Goal: Task Accomplishment & Management: Manage account settings

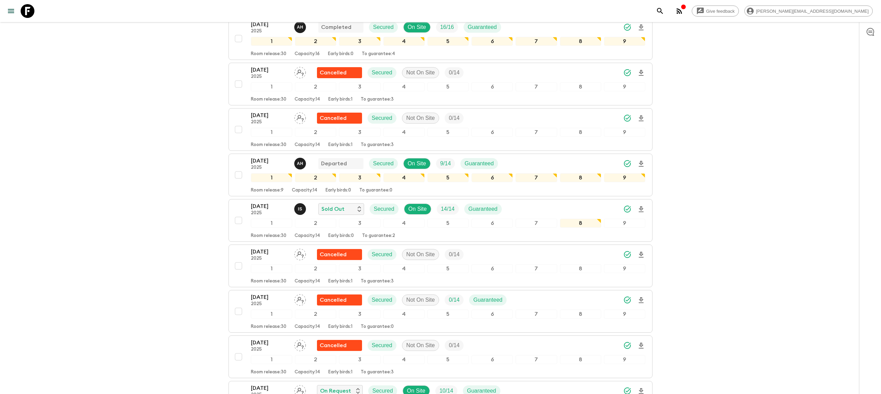
scroll to position [253, 0]
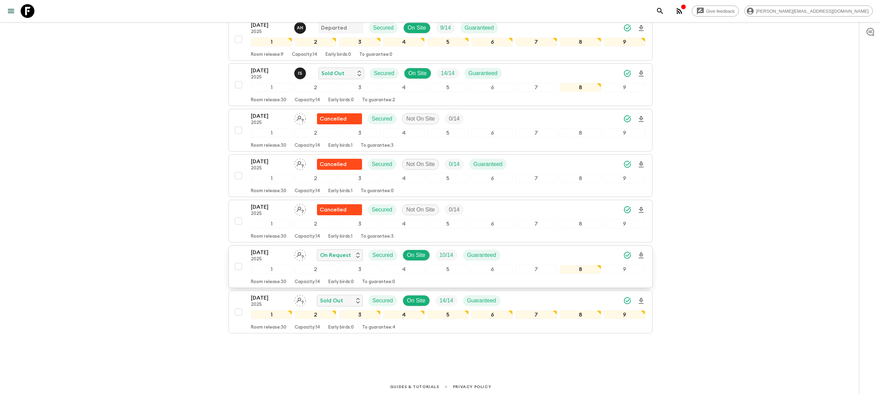
click at [269, 250] on button "[DATE] 2025 On Request Secured On Site 10 / 14 Guaranteed 1 2 3 4 5 6 7 8 9 Roo…" at bounding box center [441, 266] width 424 height 43
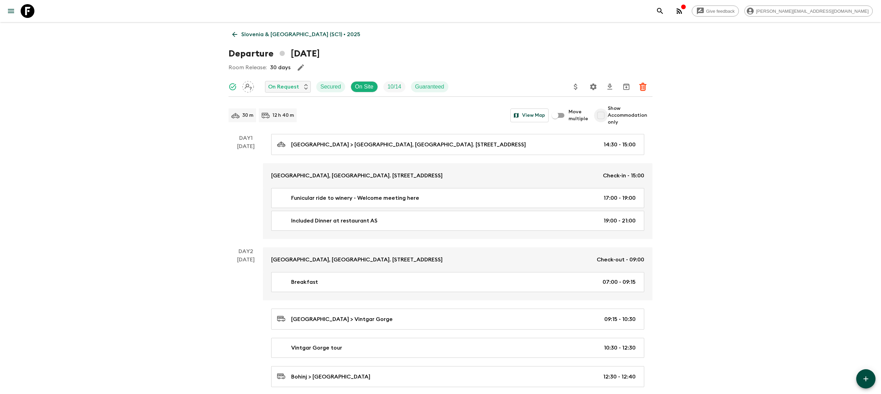
click at [604, 112] on input "Show Accommodation only" at bounding box center [601, 115] width 14 height 14
checkbox input "true"
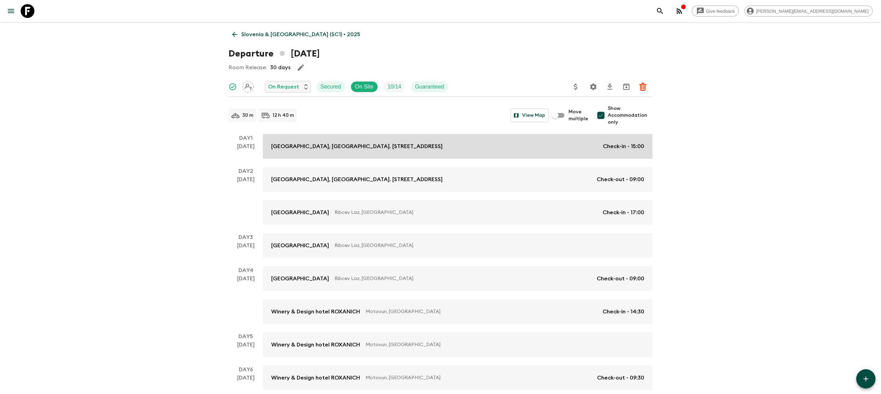
click at [323, 154] on link "[GEOGRAPHIC_DATA], [GEOGRAPHIC_DATA]. [STREET_ADDRESS] Check-in - 15:00" at bounding box center [458, 146] width 390 height 25
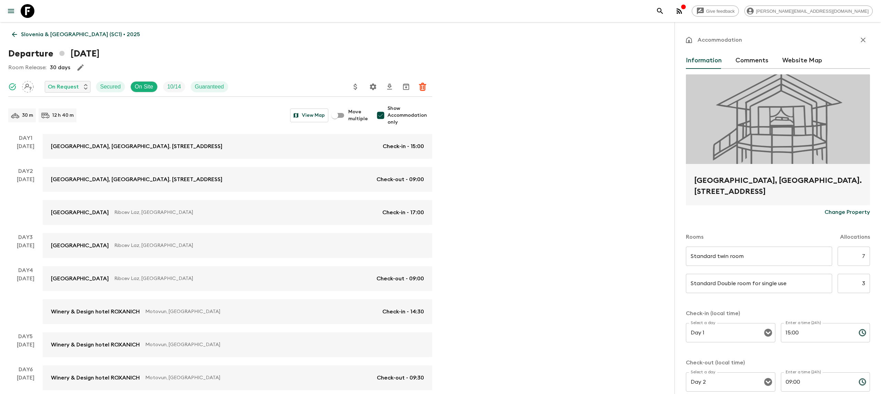
click at [864, 258] on input "7" at bounding box center [854, 255] width 32 height 19
type input "4"
click at [866, 278] on input "3" at bounding box center [854, 283] width 32 height 19
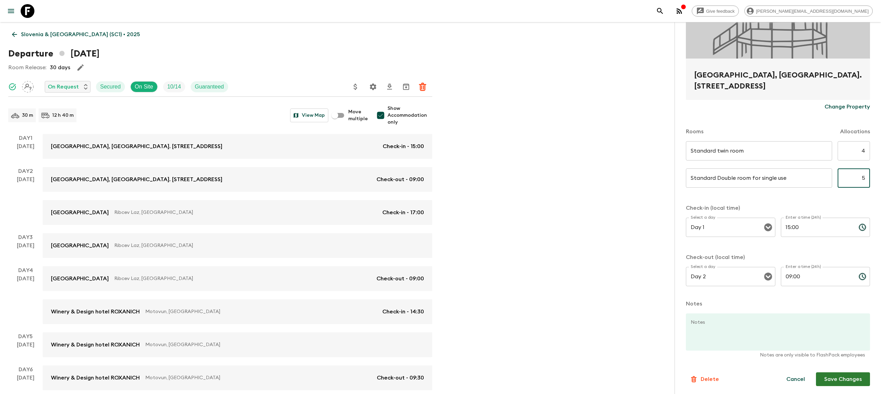
type input "5"
click at [854, 381] on button "Save Changes" at bounding box center [843, 379] width 54 height 14
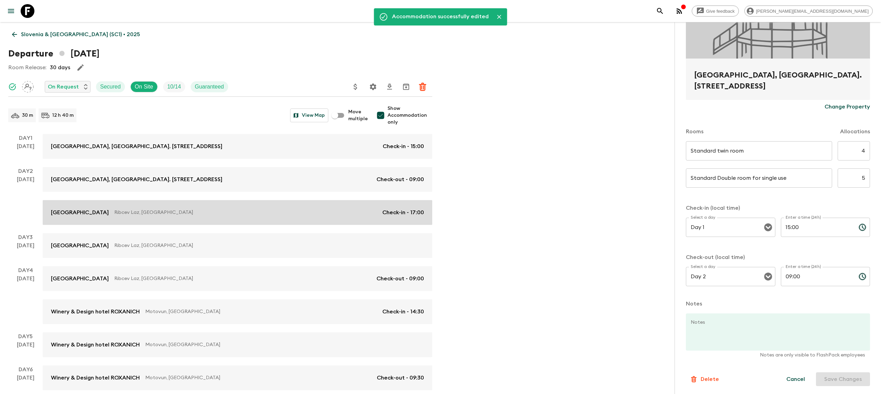
click at [265, 209] on p "Ribcev Laz, [GEOGRAPHIC_DATA]" at bounding box center [245, 212] width 263 height 7
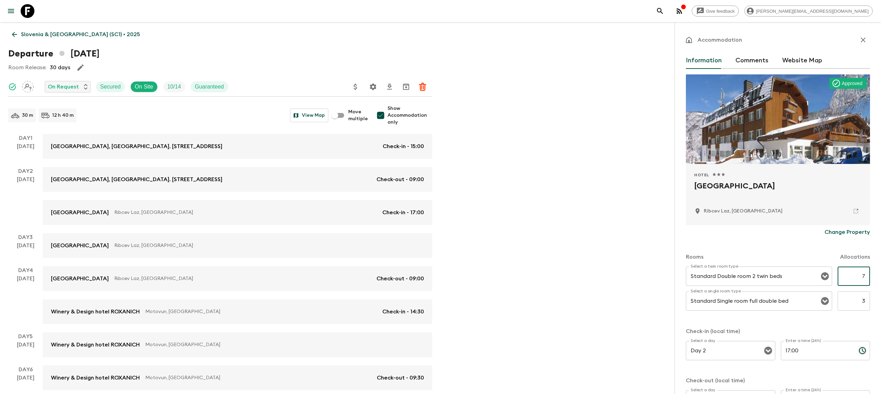
click at [866, 275] on input "7" at bounding box center [854, 275] width 32 height 19
type input "4"
click at [865, 300] on input "3" at bounding box center [854, 300] width 32 height 19
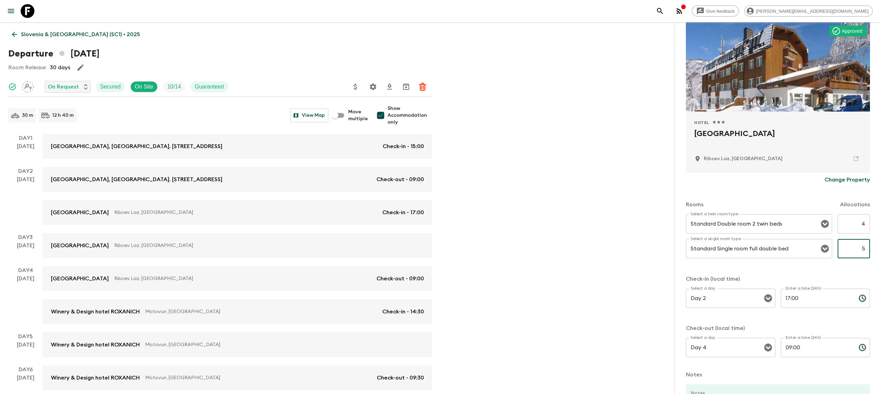
scroll to position [123, 0]
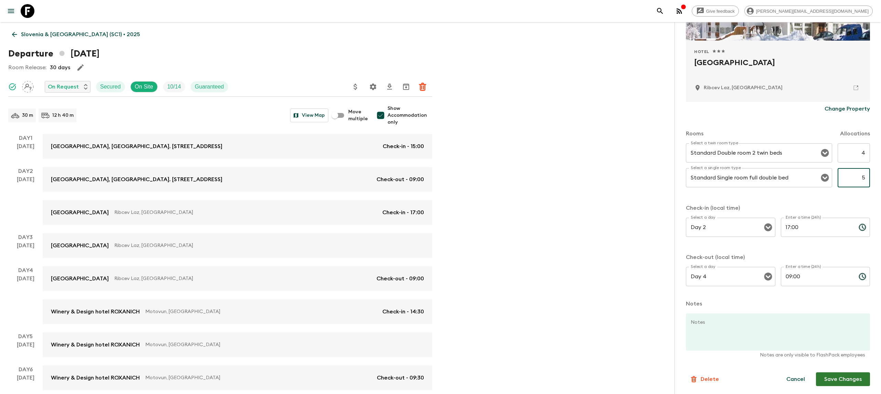
type input "5"
click at [859, 374] on button "Save Changes" at bounding box center [843, 379] width 54 height 14
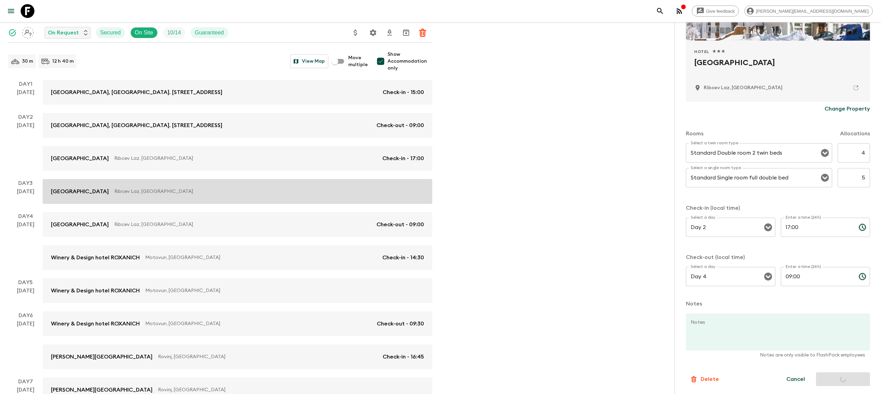
scroll to position [82, 0]
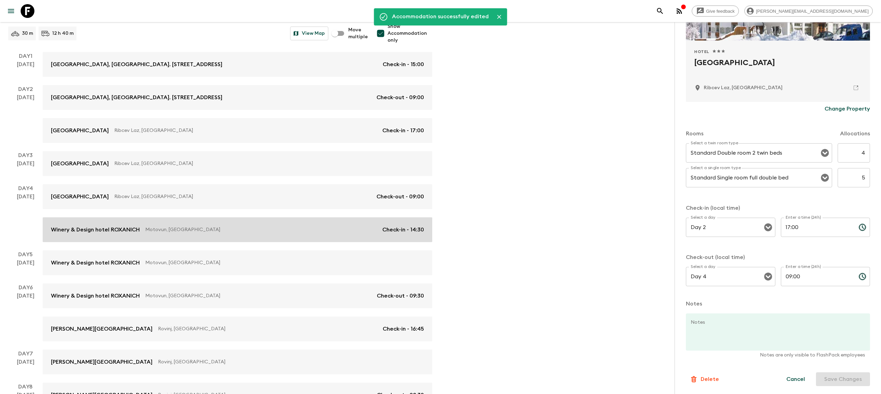
click at [282, 231] on p "Motovun, [GEOGRAPHIC_DATA]" at bounding box center [261, 229] width 232 height 7
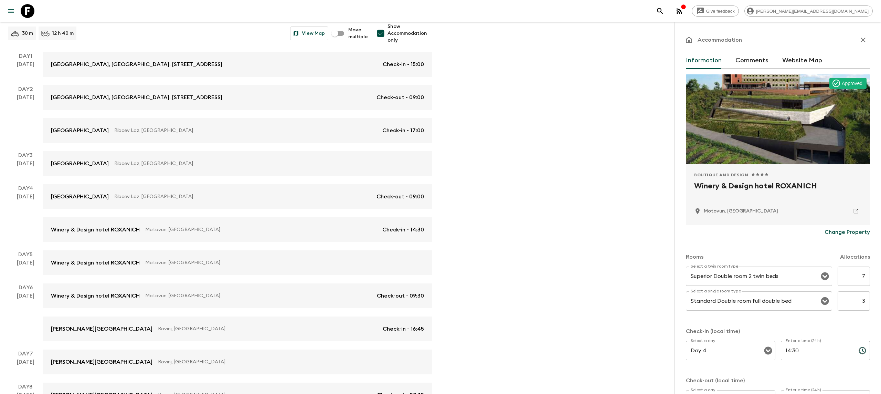
click at [866, 275] on input "7" at bounding box center [854, 275] width 32 height 19
type input "4"
click at [867, 302] on input "3" at bounding box center [854, 300] width 32 height 19
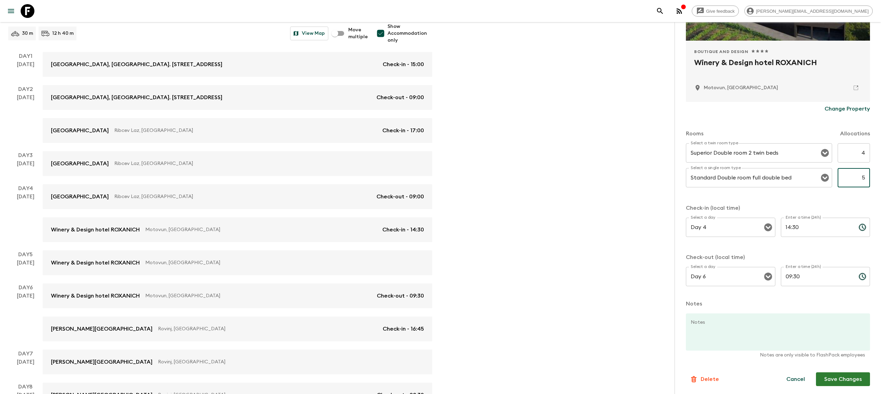
type input "5"
click at [851, 380] on button "Save Changes" at bounding box center [843, 379] width 54 height 14
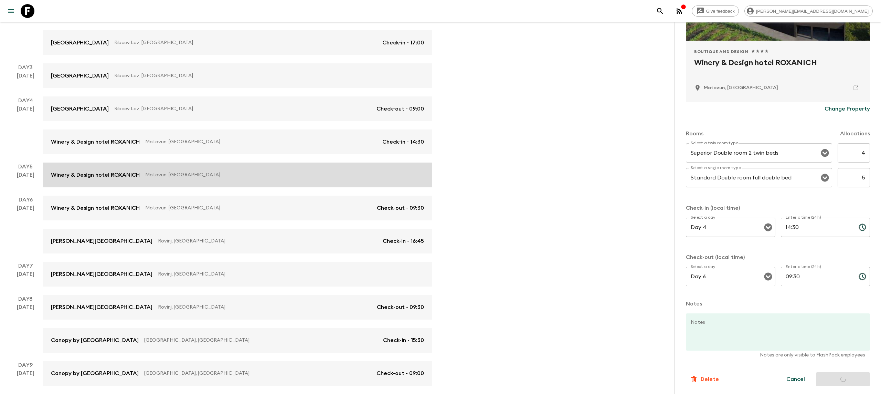
scroll to position [191, 0]
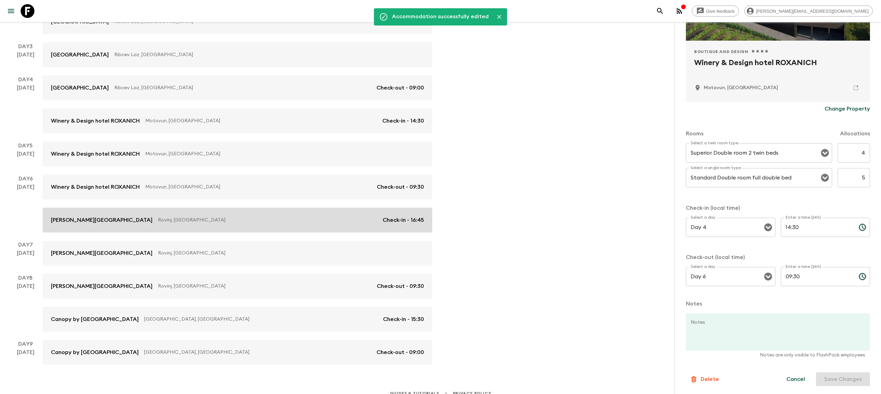
click at [286, 216] on div "[PERSON_NAME][GEOGRAPHIC_DATA], [GEOGRAPHIC_DATA] Check-in - 16:45" at bounding box center [237, 220] width 373 height 8
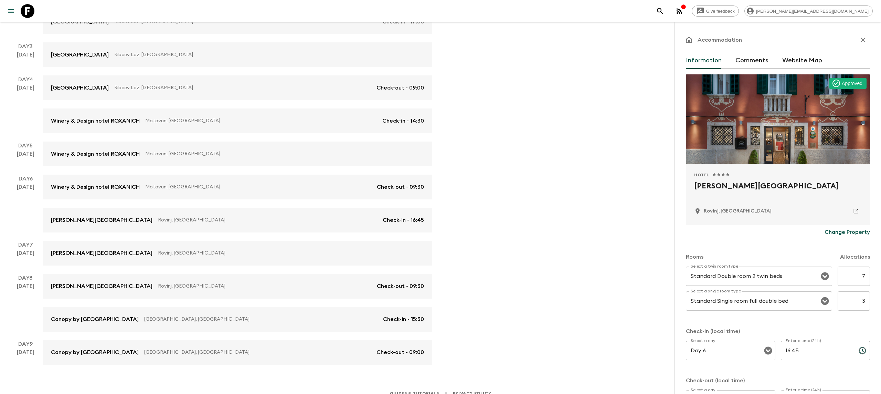
click at [868, 278] on input "7" at bounding box center [854, 275] width 32 height 19
type input "4"
click at [865, 296] on input "3" at bounding box center [854, 300] width 32 height 19
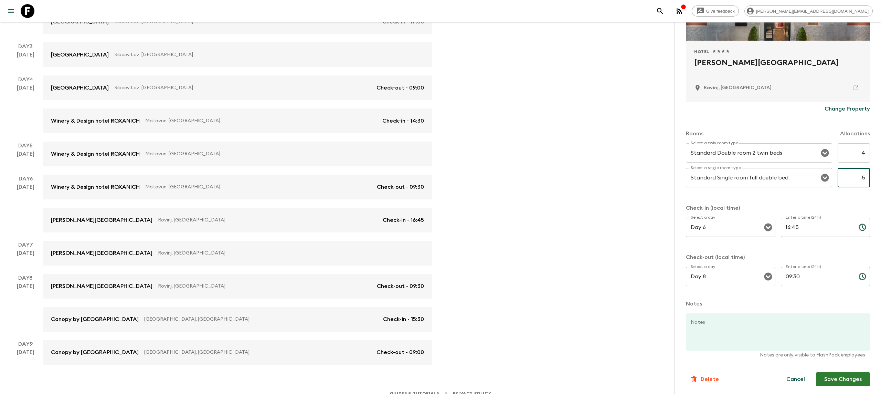
type input "5"
click at [844, 376] on button "Save Changes" at bounding box center [843, 379] width 54 height 14
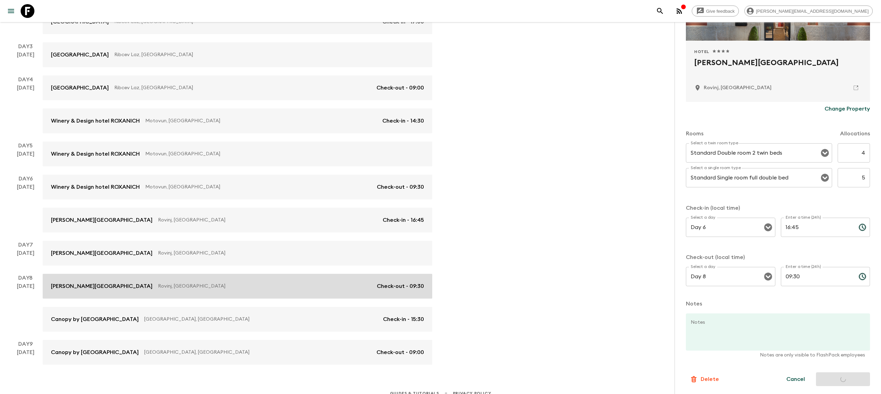
scroll to position [200, 0]
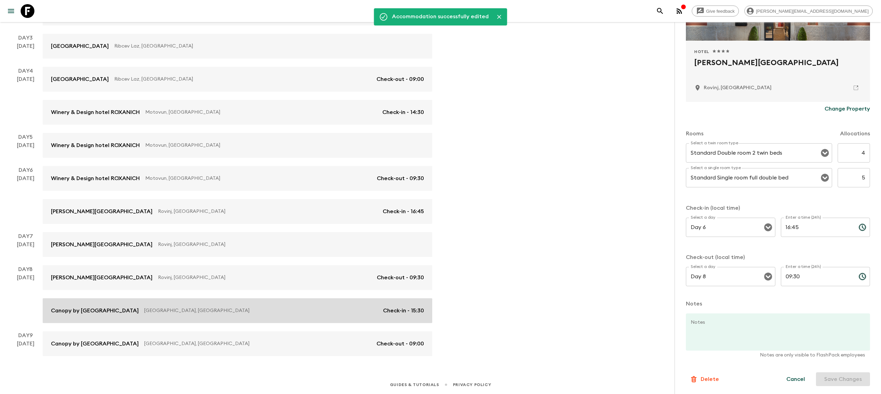
click at [293, 304] on link "Canopy by [GEOGRAPHIC_DATA] - [GEOGRAPHIC_DATA] [GEOGRAPHIC_DATA], [GEOGRAPHIC_…" at bounding box center [238, 310] width 390 height 25
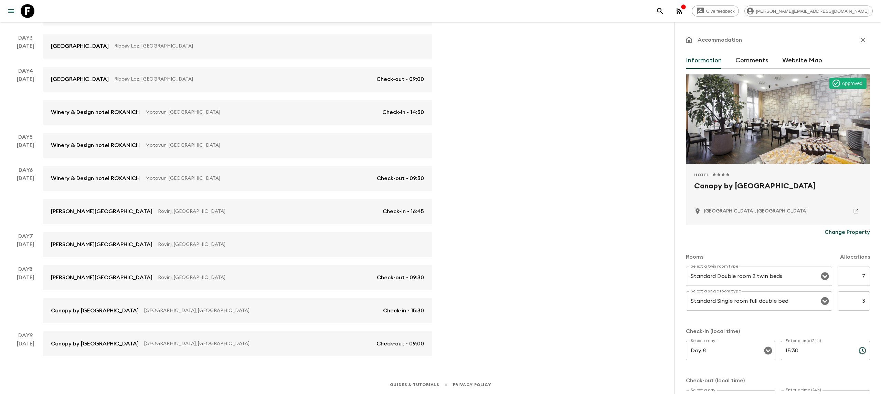
click at [865, 279] on input "7" at bounding box center [854, 275] width 32 height 19
type input "4"
click at [866, 303] on input "3" at bounding box center [854, 300] width 32 height 19
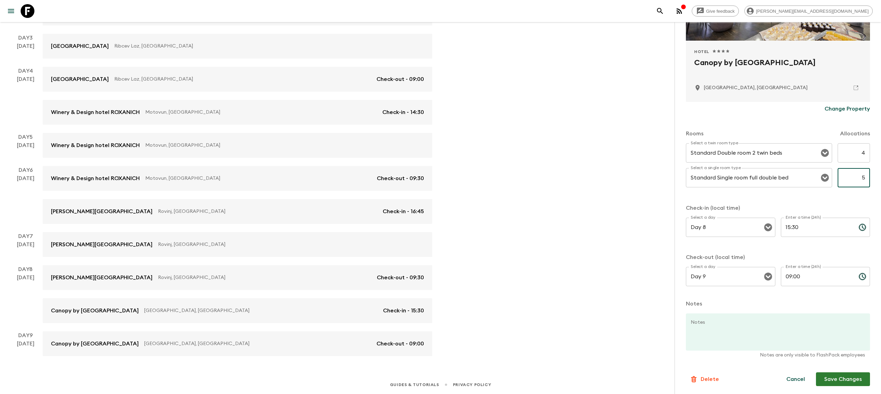
type input "5"
click at [844, 382] on button "Save Changes" at bounding box center [843, 379] width 54 height 14
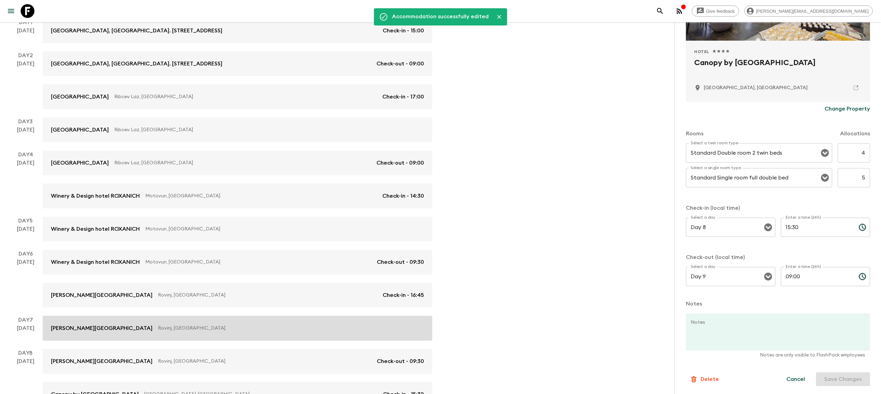
scroll to position [0, 0]
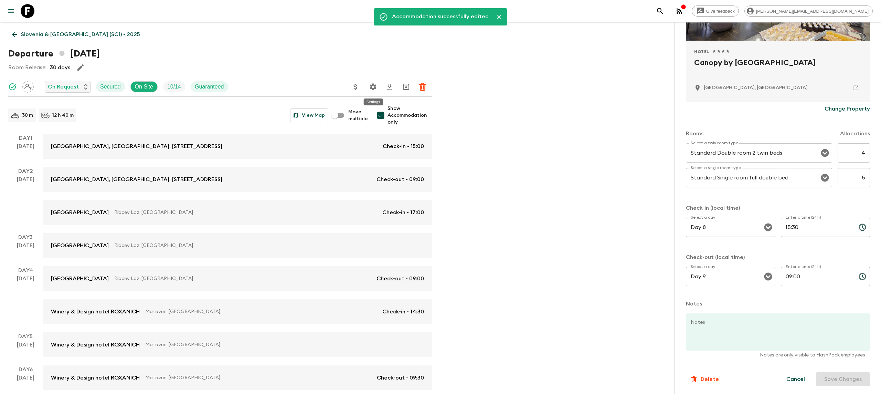
click at [372, 87] on icon "Settings" at bounding box center [373, 86] width 7 height 7
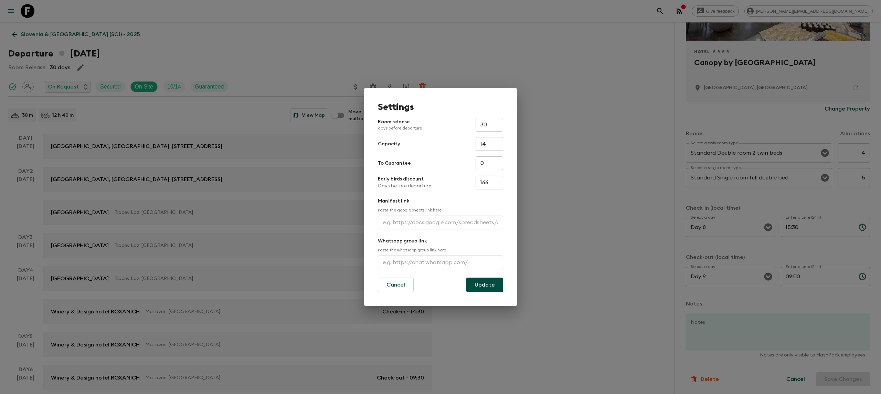
click at [489, 128] on input "30" at bounding box center [490, 125] width 28 height 14
type input "3"
type input "9"
click at [424, 221] on input "text" at bounding box center [440, 222] width 125 height 14
paste input "[URL][DOMAIN_NAME]"
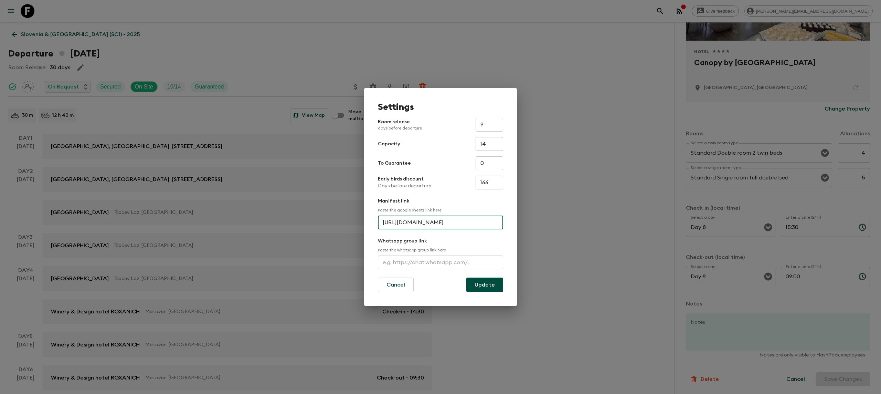
scroll to position [0, 230]
type input "[URL][DOMAIN_NAME]"
click at [478, 287] on button "Update" at bounding box center [484, 284] width 37 height 14
click at [478, 285] on button "Update" at bounding box center [484, 284] width 37 height 14
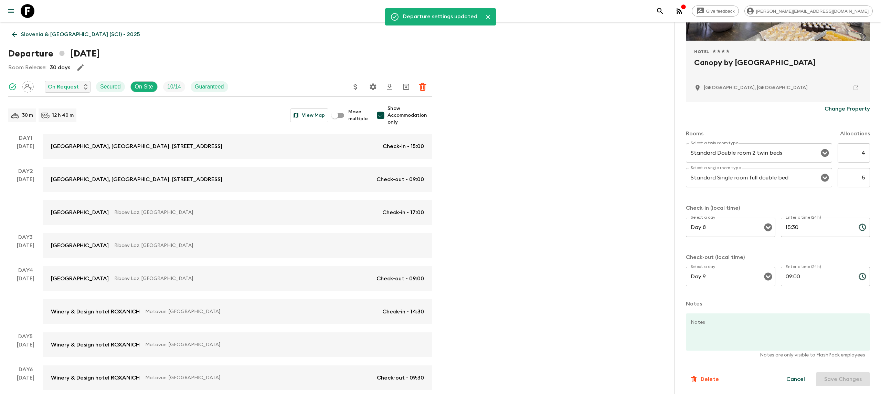
click at [477, 84] on div "Give feedback [PERSON_NAME][EMAIL_ADDRESS][DOMAIN_NAME] Departure settings upda…" at bounding box center [440, 296] width 881 height 593
click at [29, 34] on p "Slovenia & [GEOGRAPHIC_DATA] (SC1) • 2025" at bounding box center [80, 34] width 119 height 8
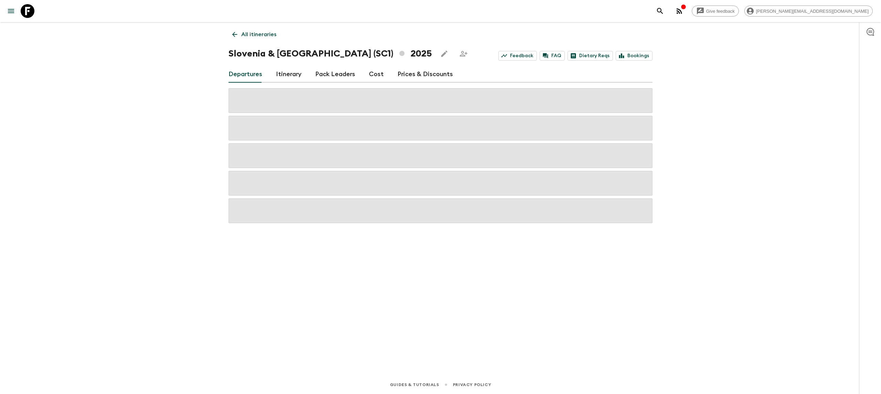
click at [249, 37] on p "All itineraries" at bounding box center [258, 34] width 35 height 8
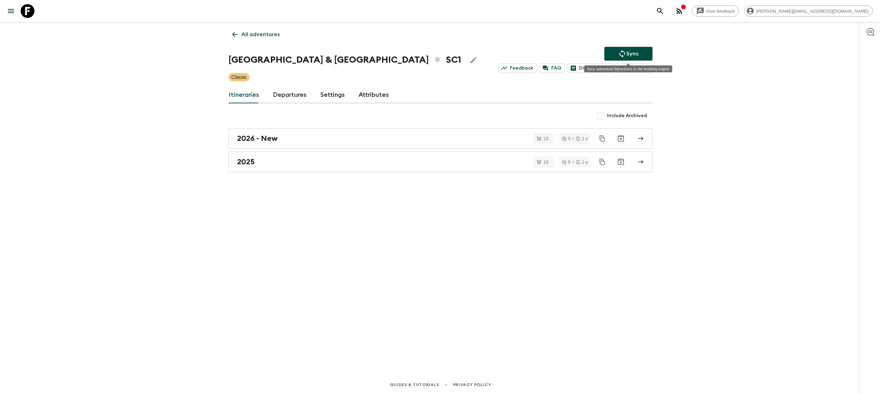
click at [633, 55] on p "Sync" at bounding box center [632, 54] width 12 height 8
